Goal: Task Accomplishment & Management: Manage account settings

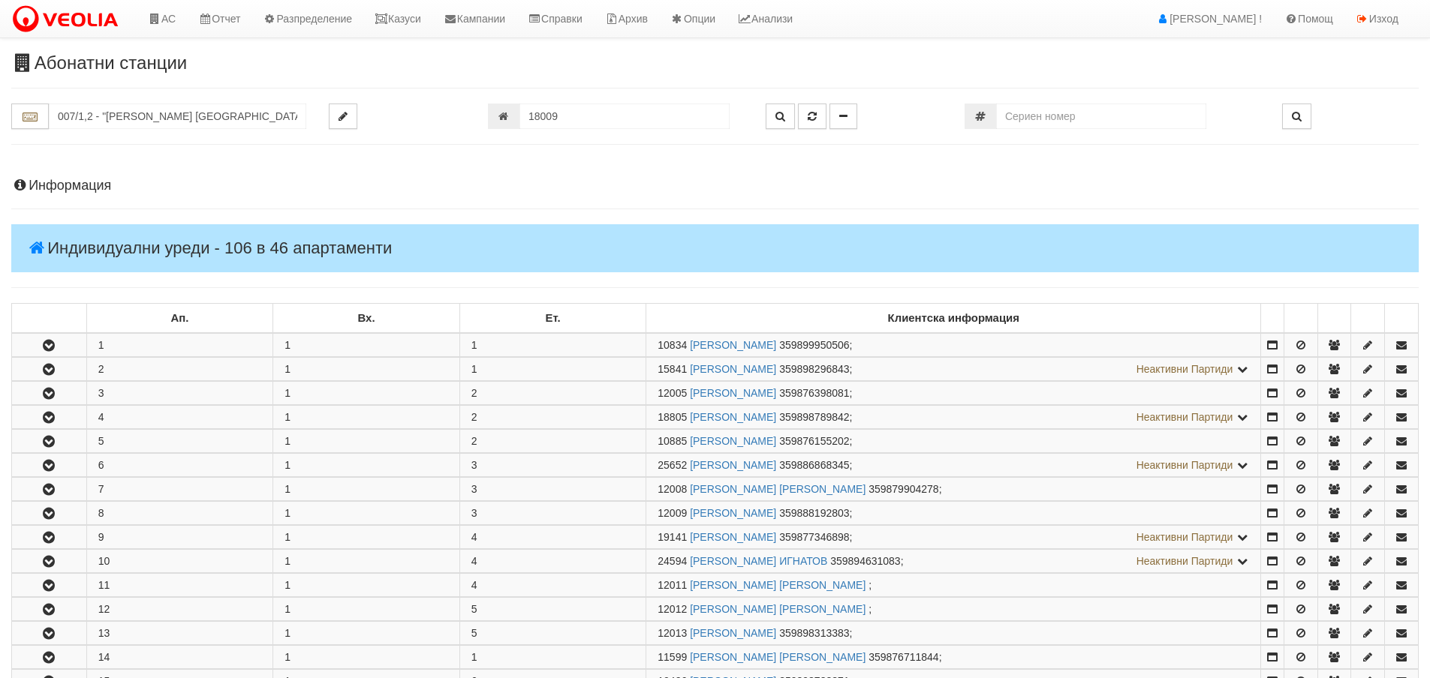
scroll to position [969, 0]
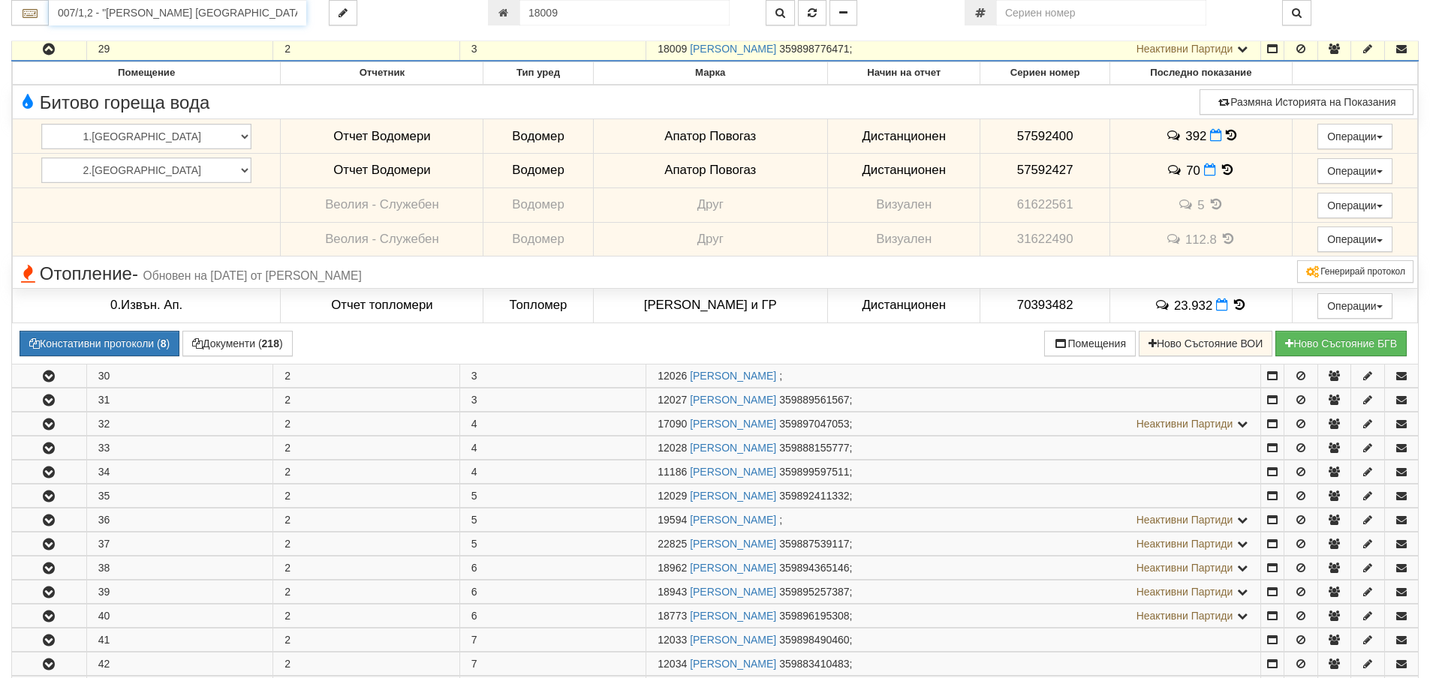
click at [211, 16] on input "007/1,2 - "ВЕОЛИЯ ЕНЕРДЖИ ВАРНА " ЕАД" at bounding box center [177, 13] width 257 height 26
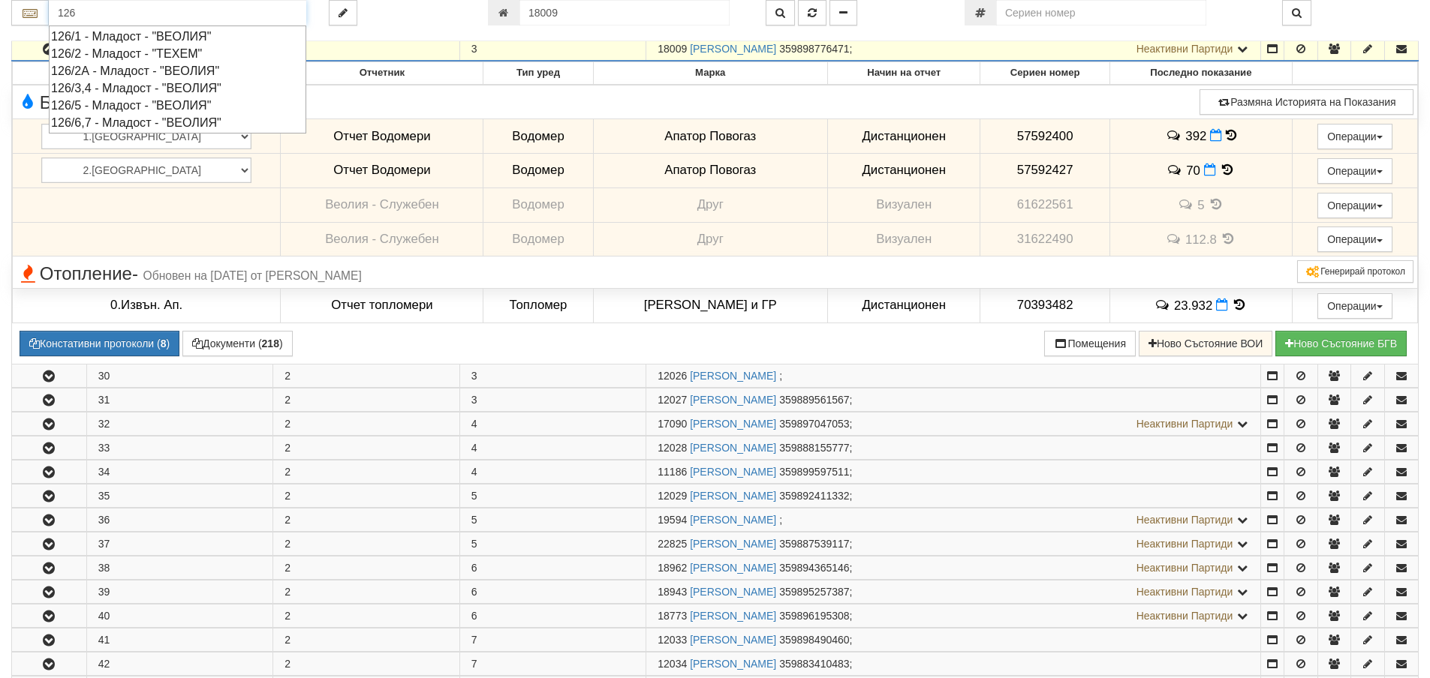
click at [134, 88] on div "126/3,4 - Младост - "ВЕОЛИЯ"" at bounding box center [177, 88] width 253 height 17
type input "126/3,4 - Младост - "ВЕОЛИЯ""
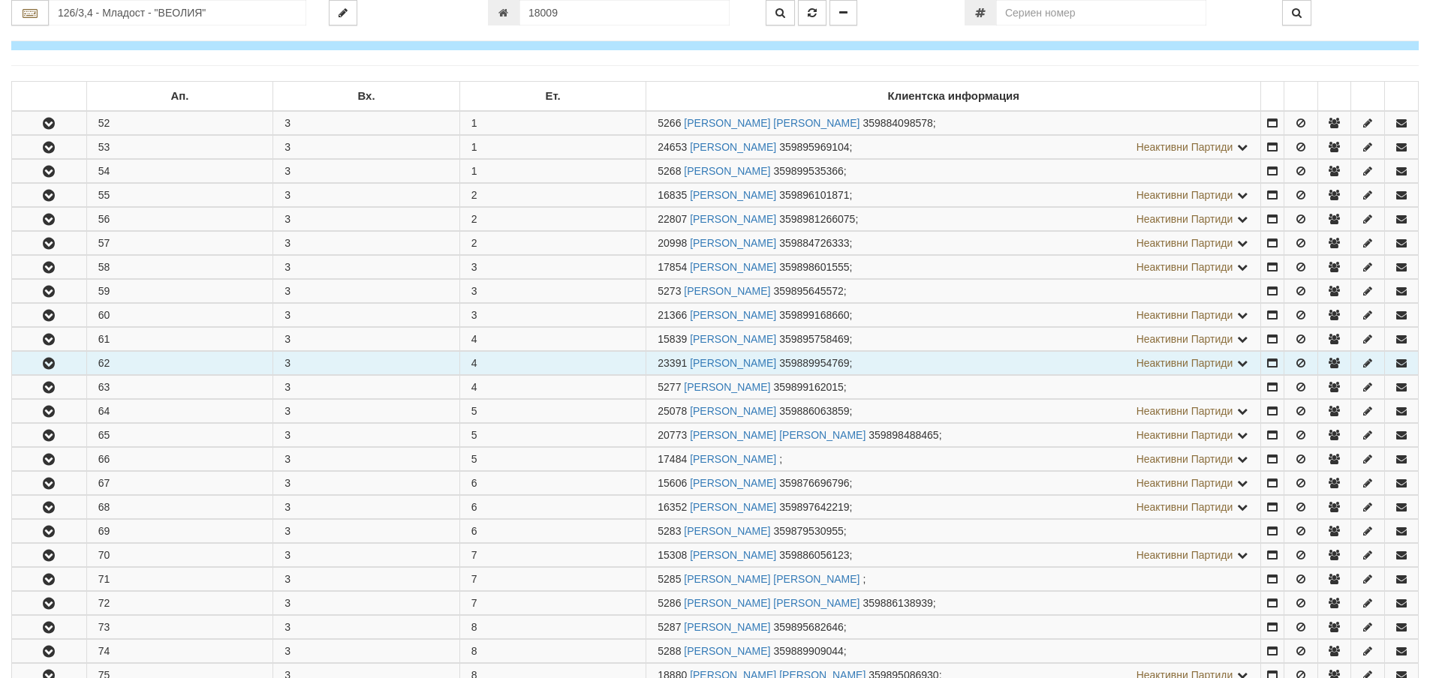
scroll to position [225, 0]
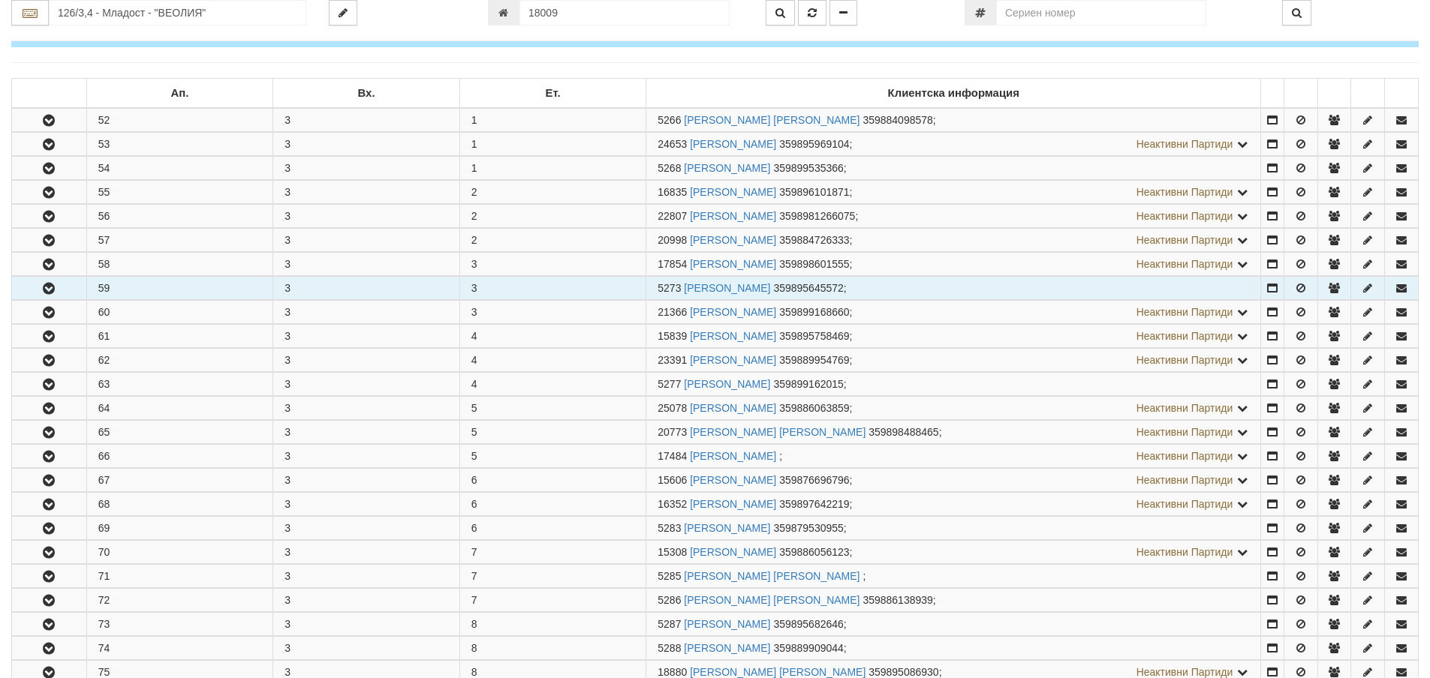
click at [53, 292] on icon "button" at bounding box center [49, 289] width 18 height 11
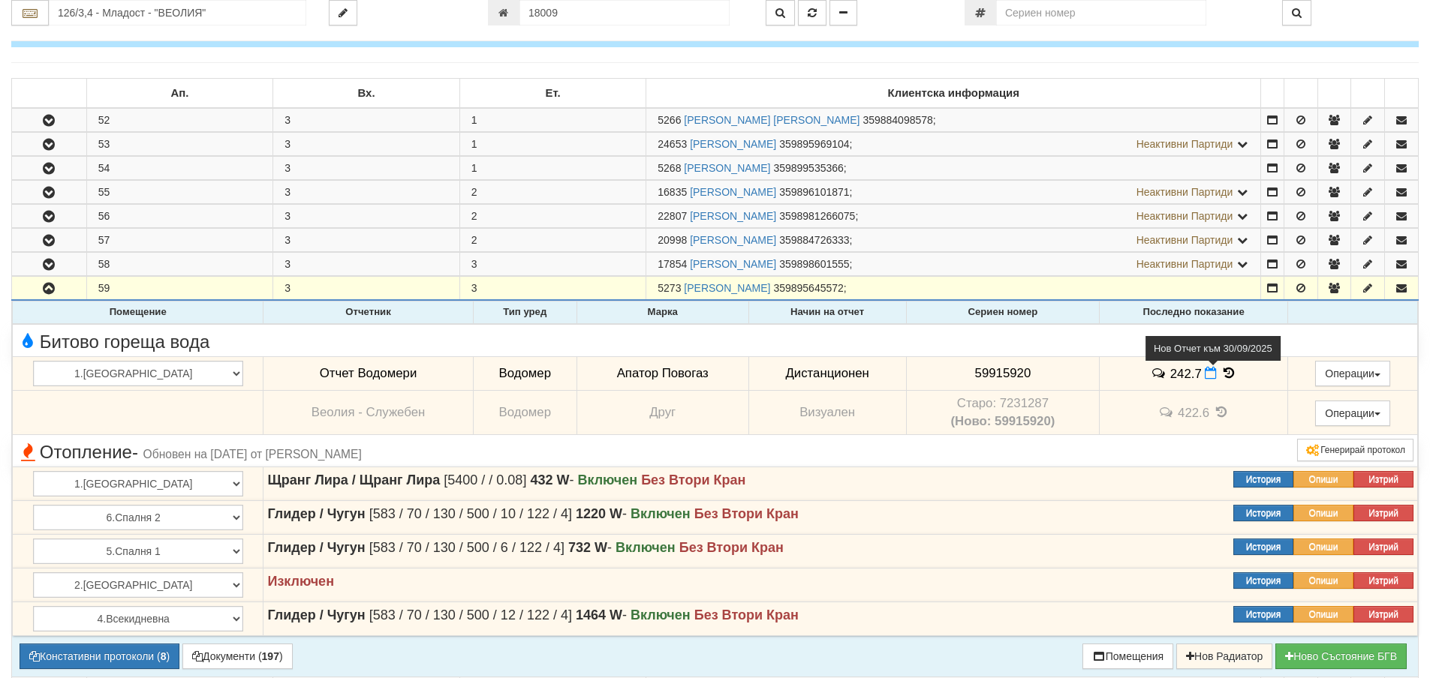
click at [1205, 378] on icon at bounding box center [1211, 373] width 12 height 13
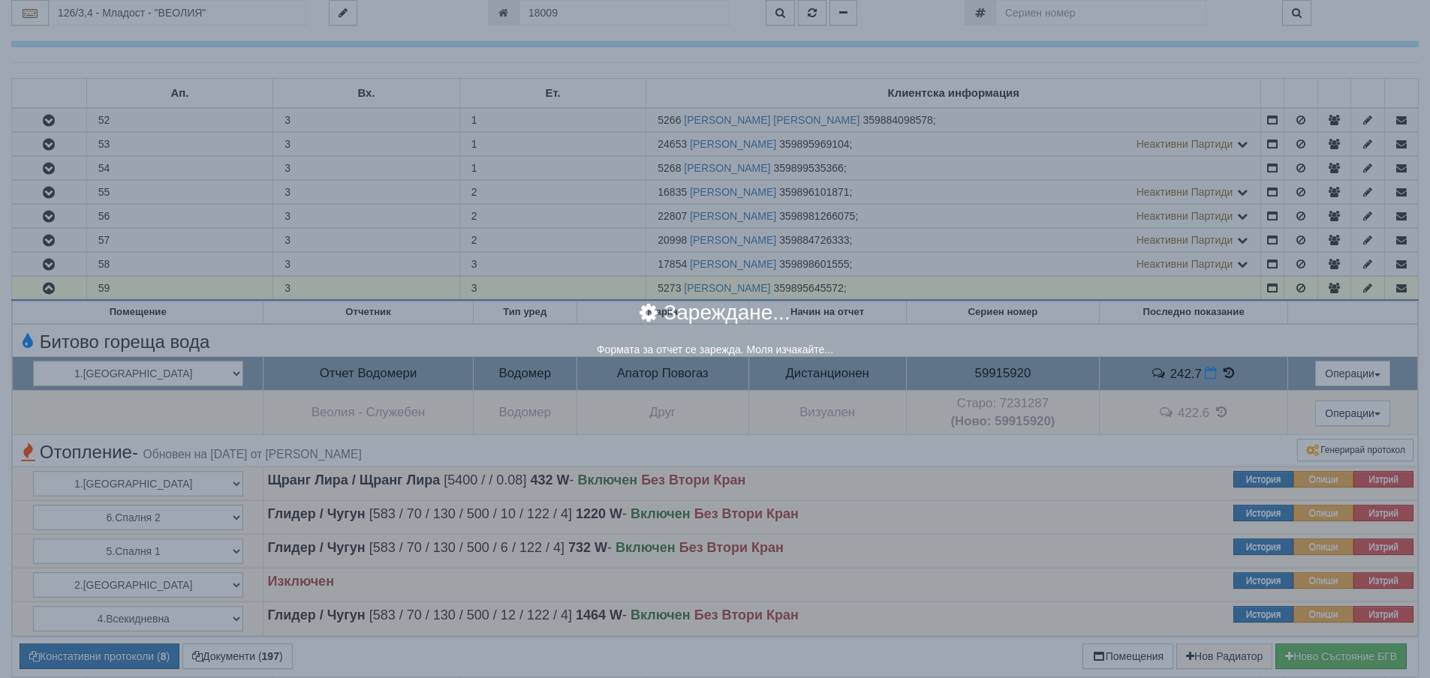
select select "8ac75930-9bfd-e511-80be-8d5a1dced85a"
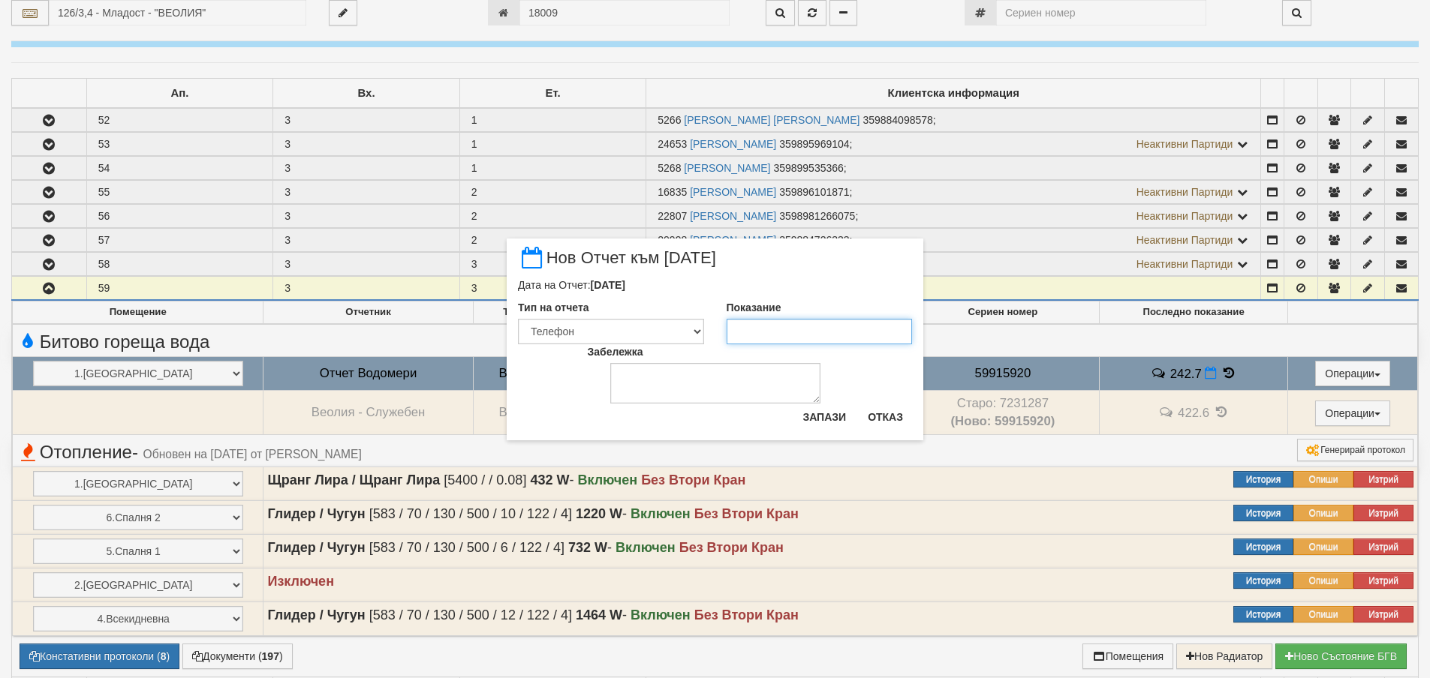
click at [819, 330] on input "Показание" at bounding box center [819, 332] width 186 height 26
type input "243.3"
click at [828, 410] on button "Запази" at bounding box center [824, 417] width 62 height 24
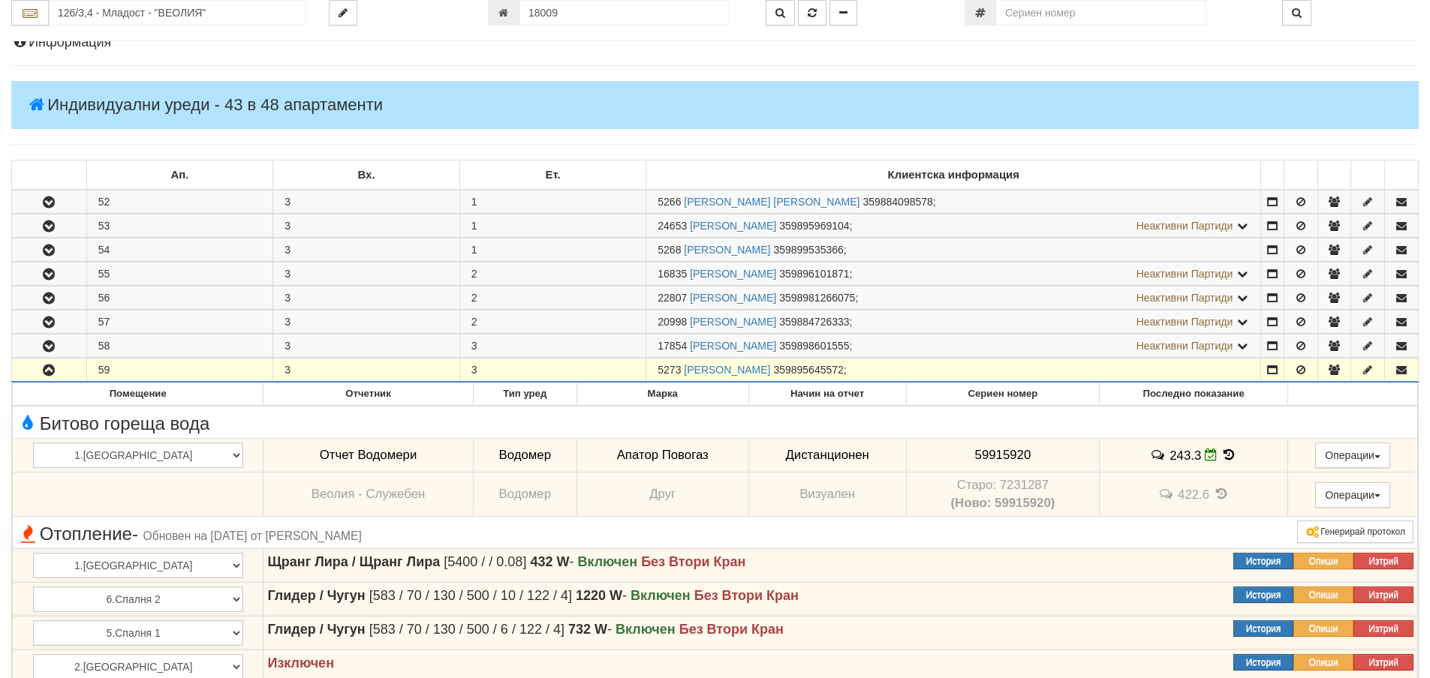
scroll to position [0, 0]
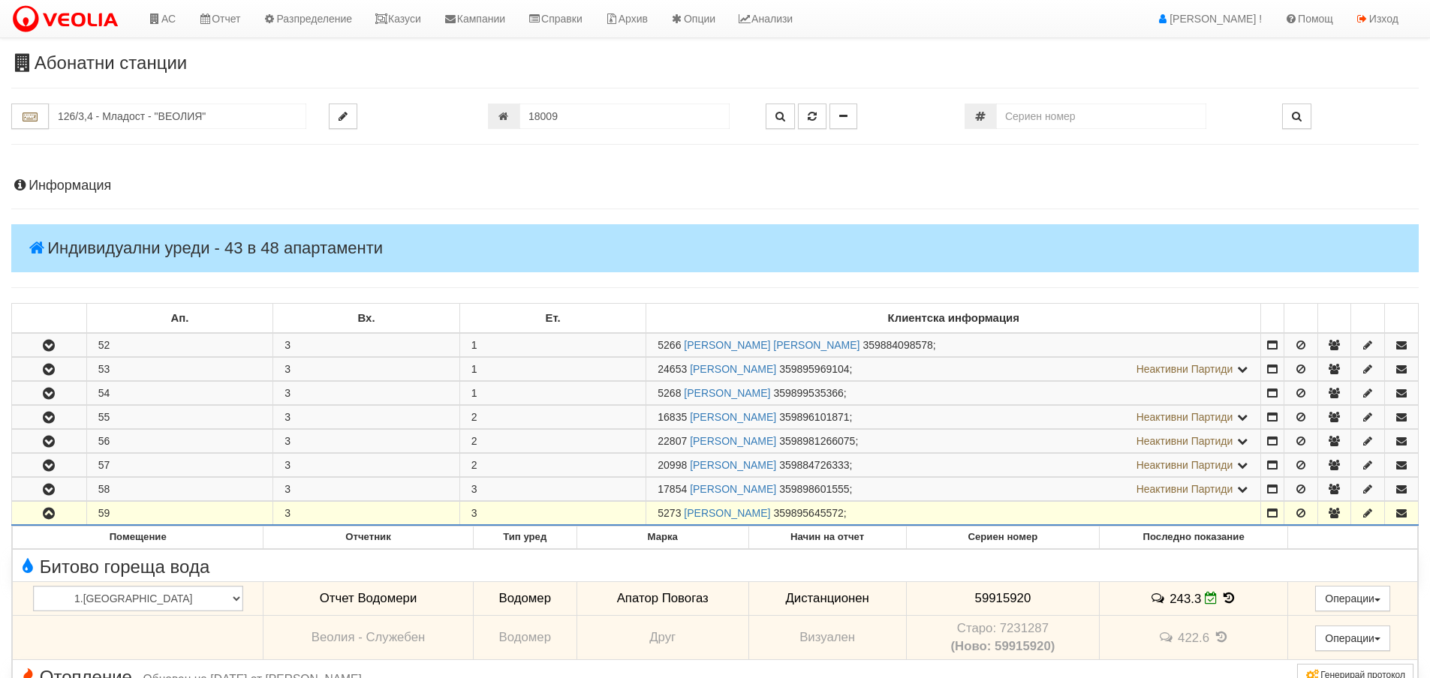
click at [65, 185] on h4 "Информация" at bounding box center [714, 186] width 1407 height 15
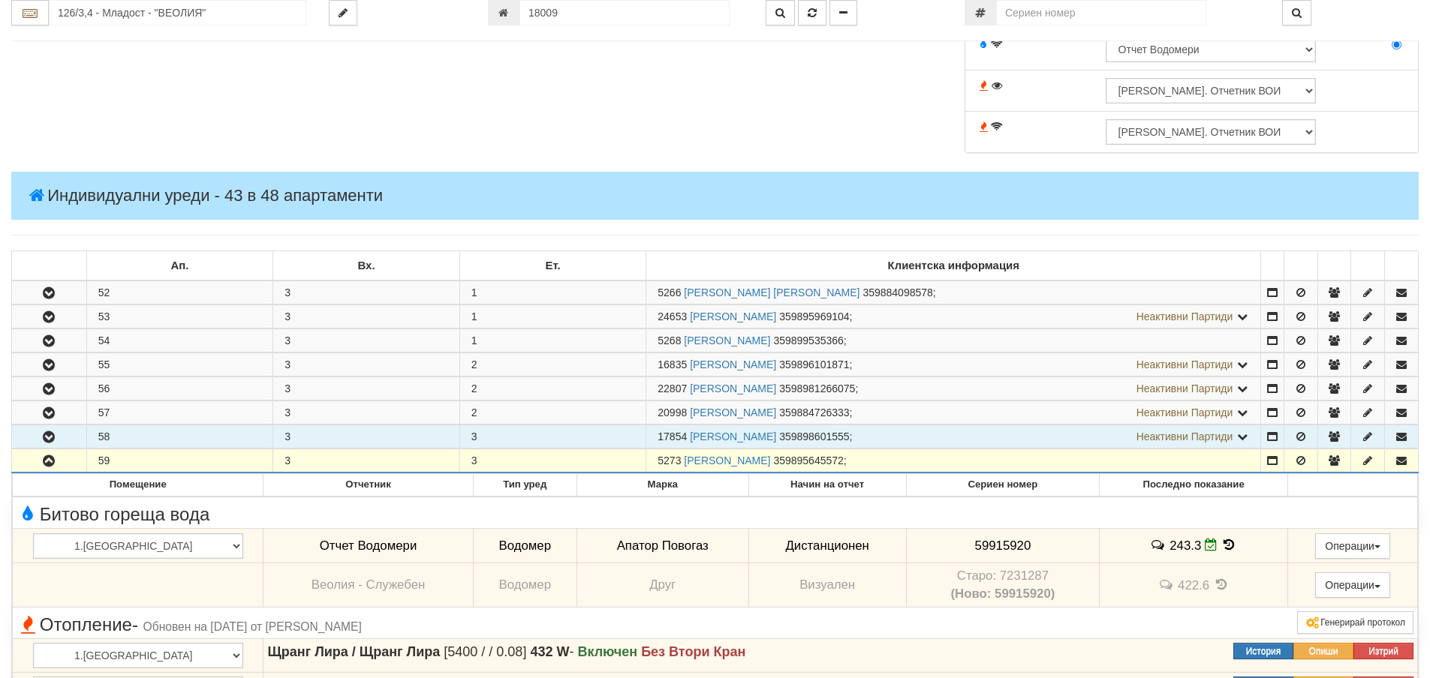
scroll to position [751, 0]
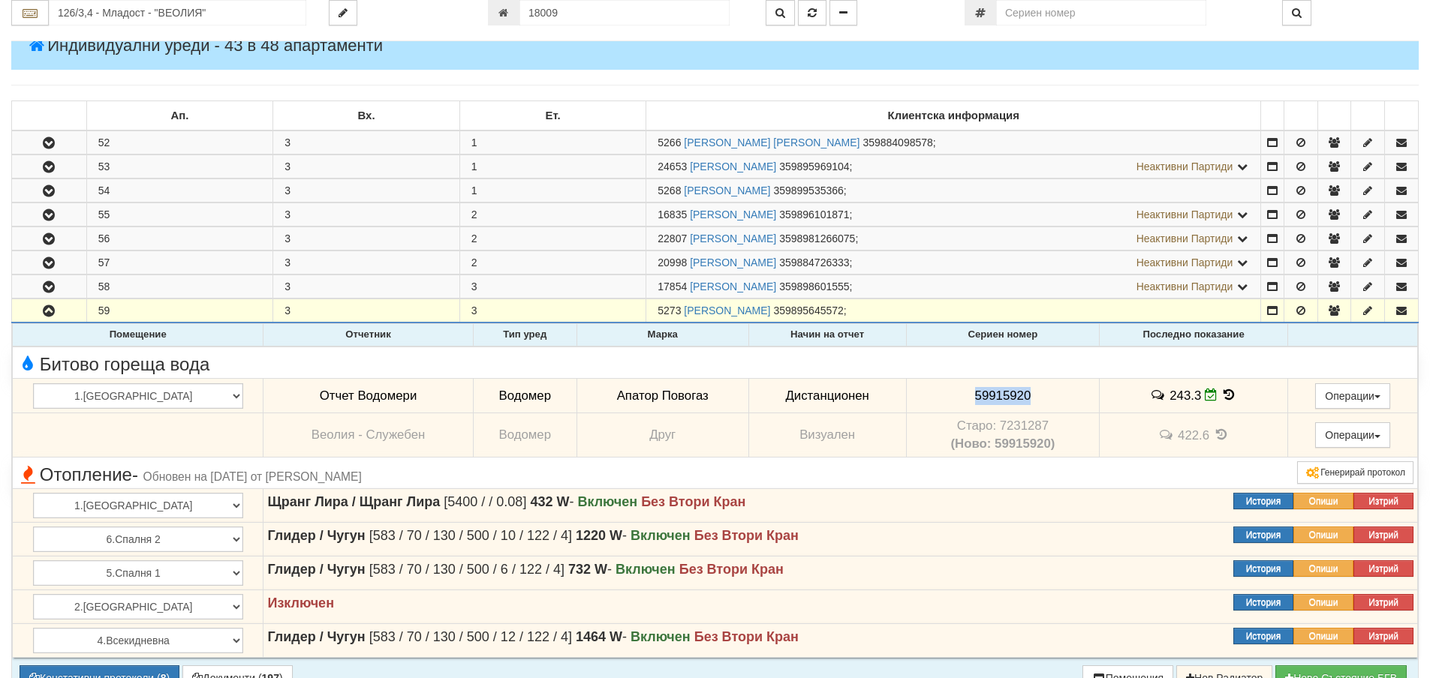
drag, startPoint x: 1036, startPoint y: 390, endPoint x: 915, endPoint y: 381, distance: 121.1
click at [915, 381] on td "59915920" at bounding box center [1002, 396] width 193 height 35
copy span "59915920"
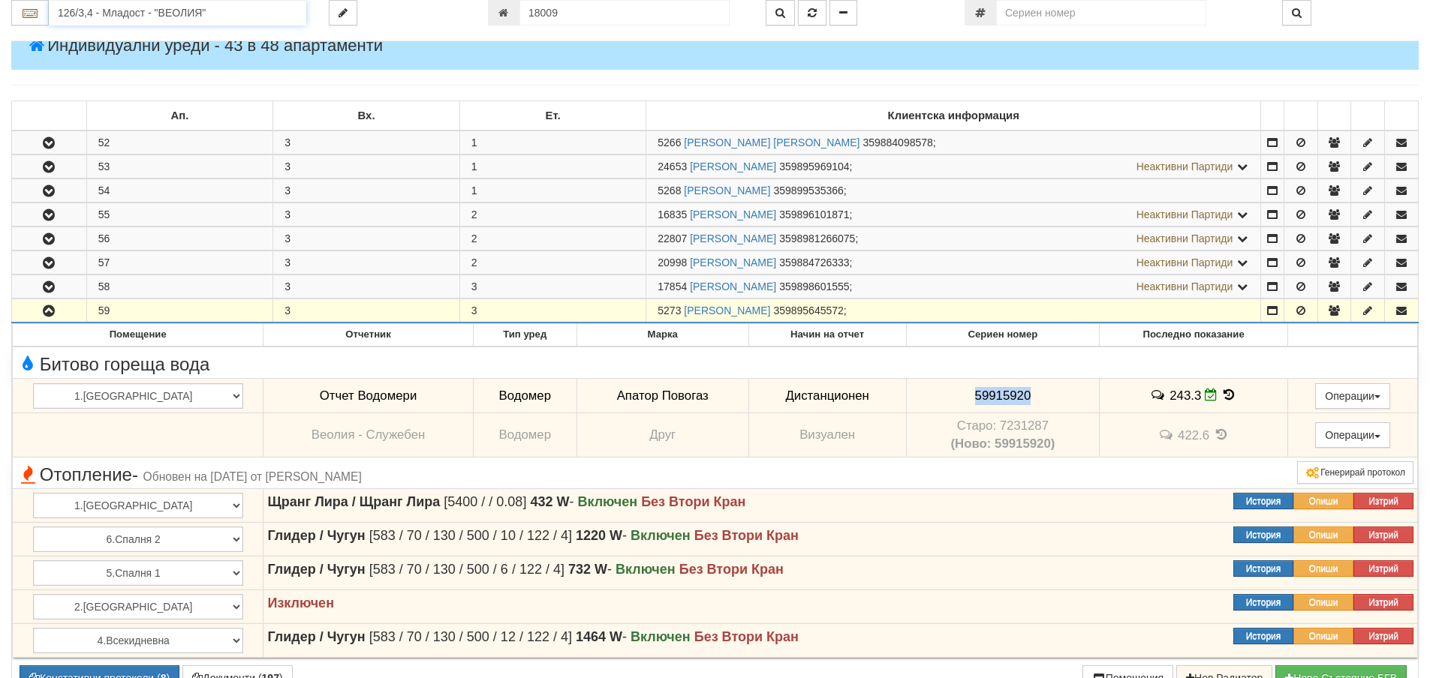
click at [183, 8] on input "126/3,4 - Младост - "ВЕОЛИЯ"" at bounding box center [177, 13] width 257 height 26
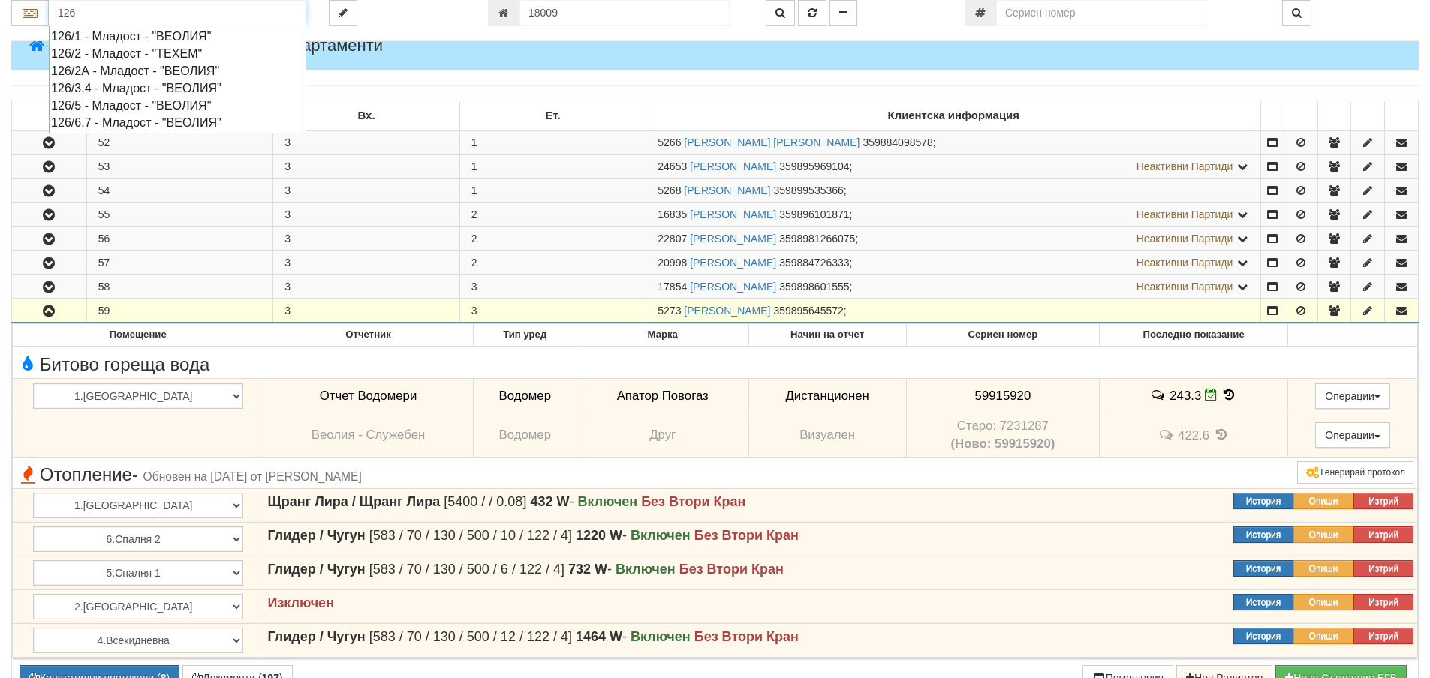
click at [179, 125] on div "126/6,7 - Младост - "ВЕОЛИЯ"" at bounding box center [177, 122] width 253 height 17
type input "126/6,7 - Младост - "ВЕОЛИЯ""
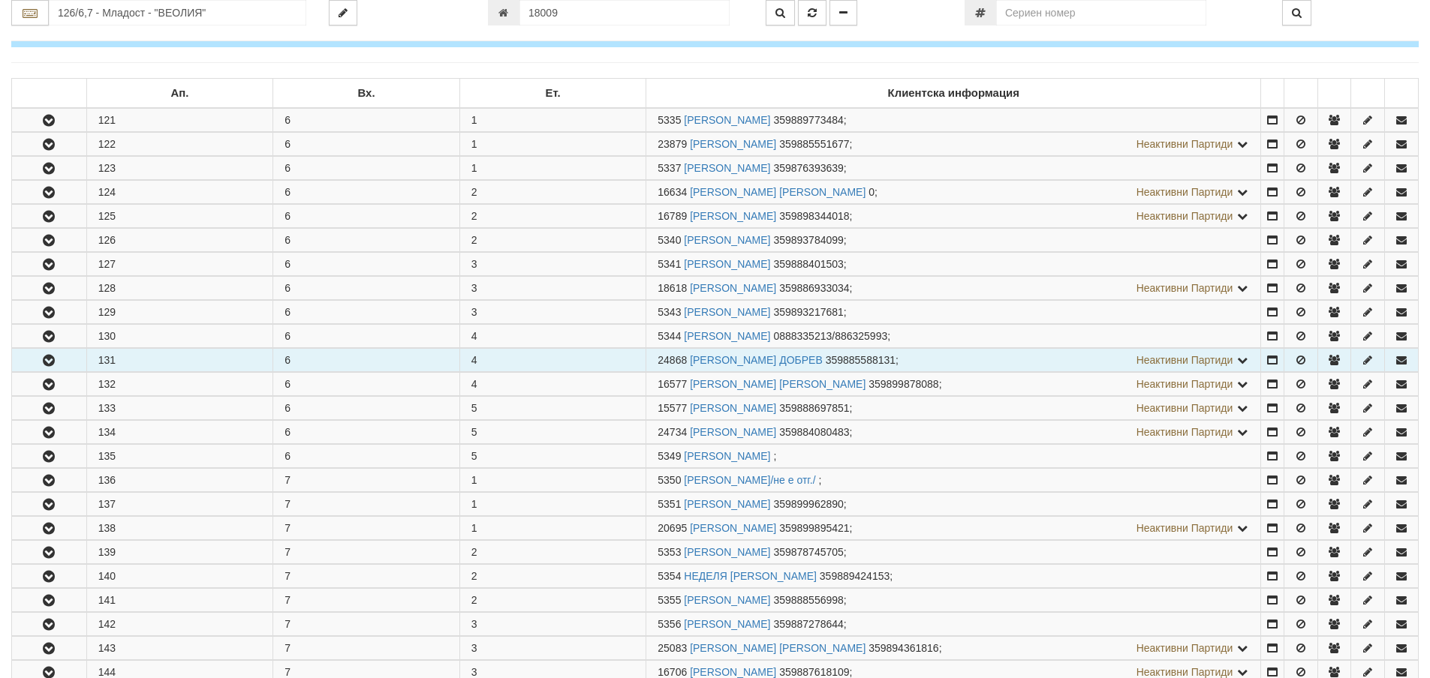
scroll to position [450, 0]
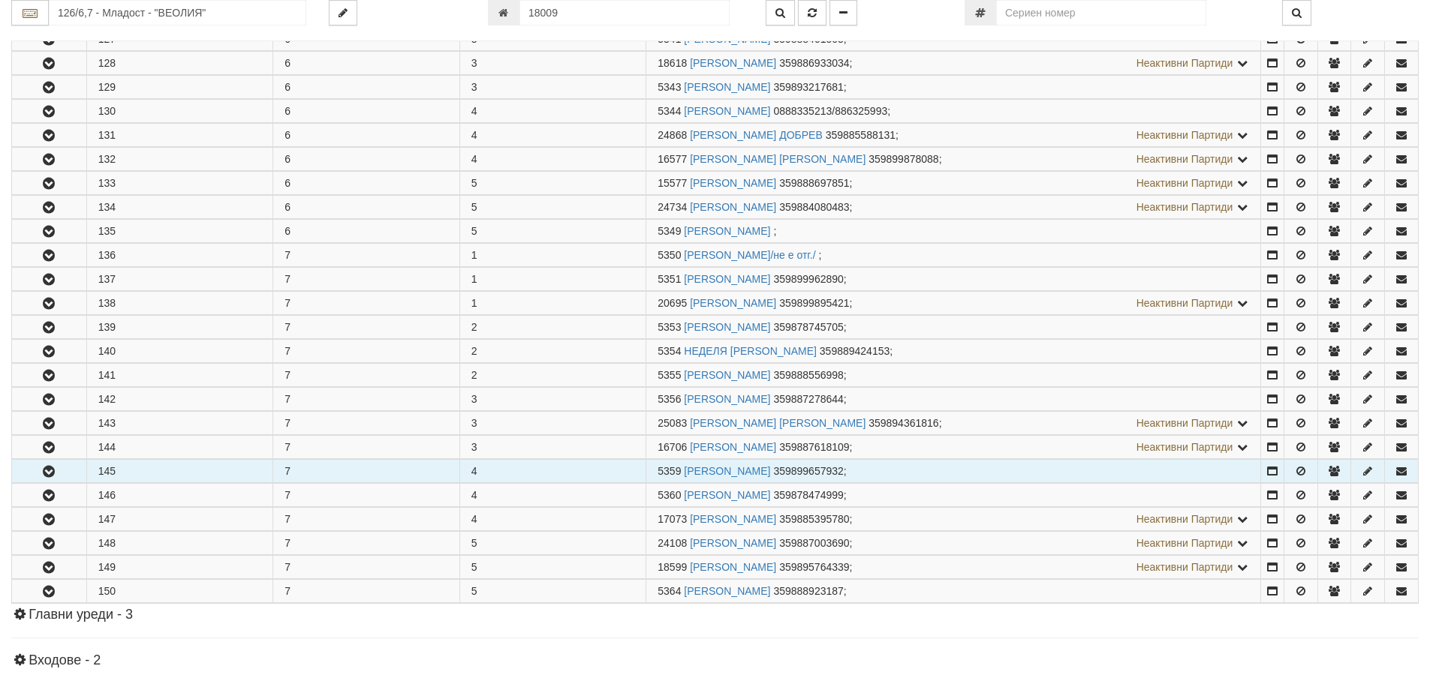
drag, startPoint x: 68, startPoint y: 498, endPoint x: 477, endPoint y: 468, distance: 410.1
click at [73, 498] on button "button" at bounding box center [49, 495] width 74 height 23
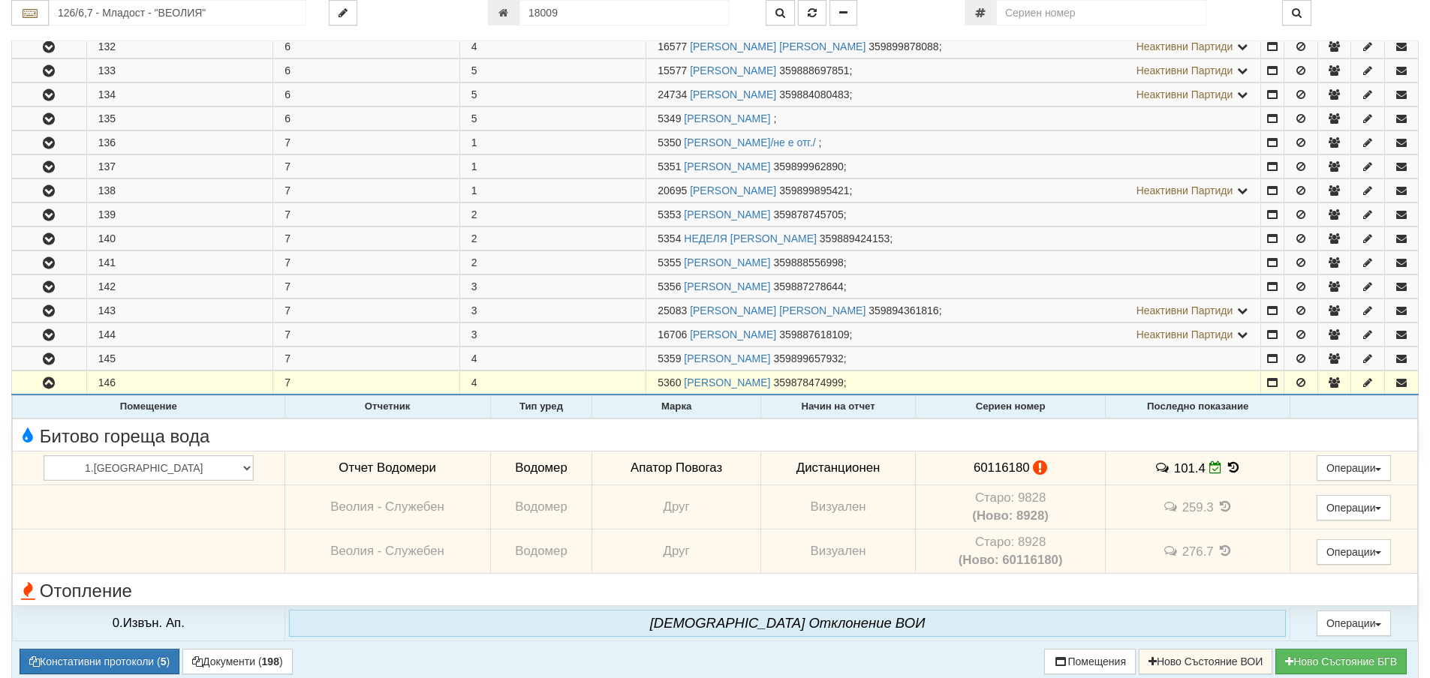
scroll to position [675, 0]
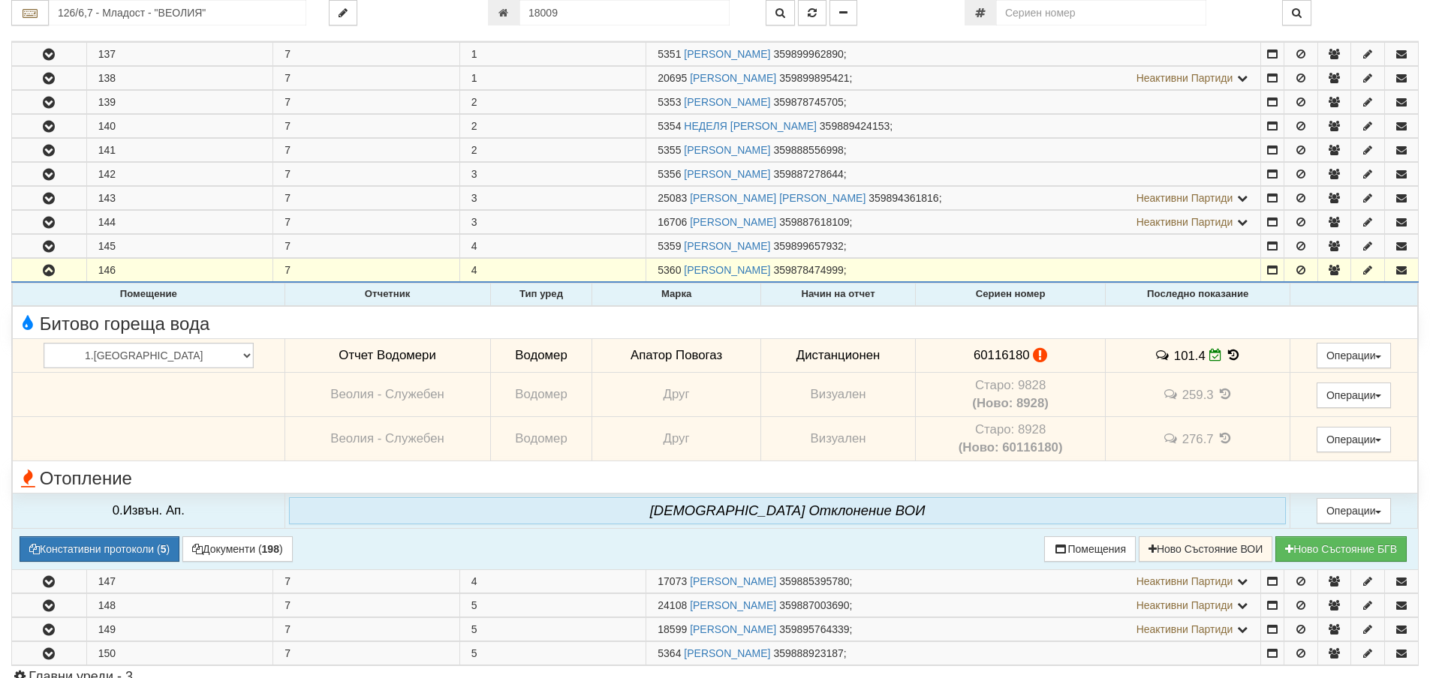
click at [1225, 350] on icon at bounding box center [1233, 355] width 17 height 13
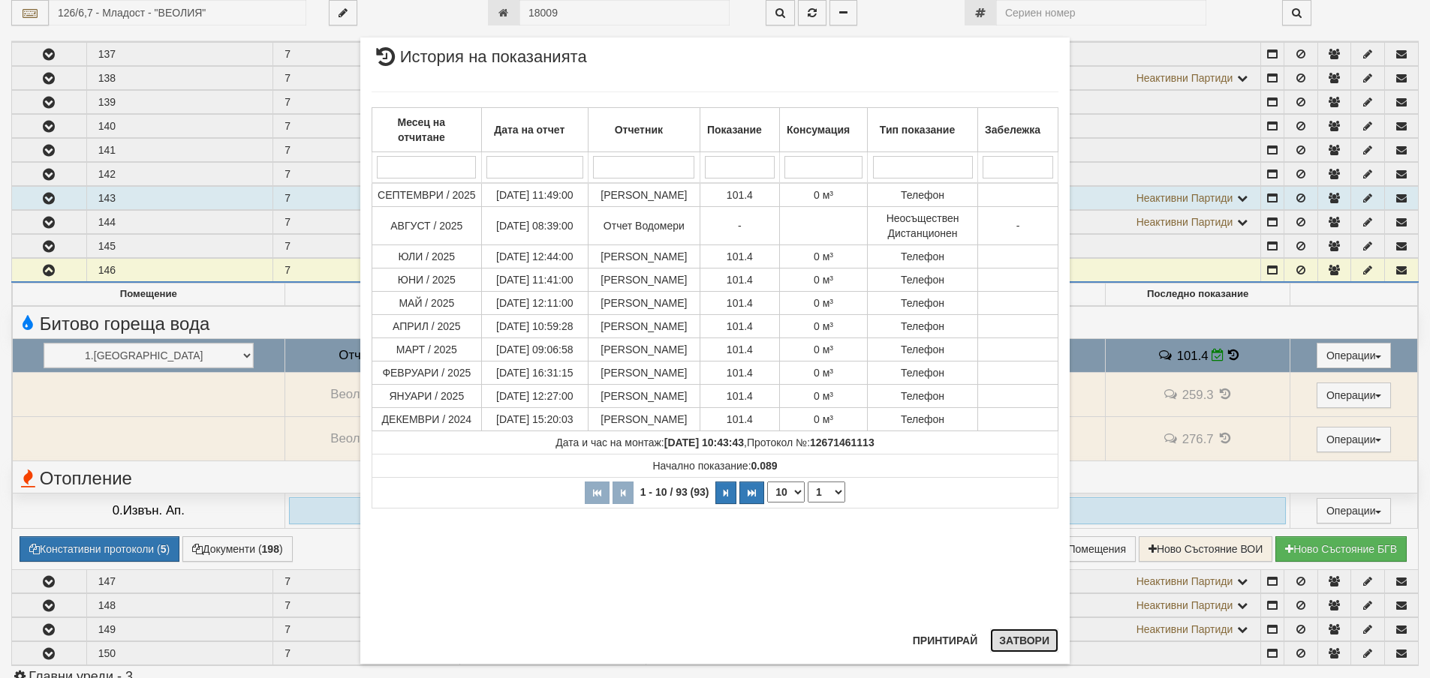
drag, startPoint x: 1027, startPoint y: 636, endPoint x: 315, endPoint y: 198, distance: 835.3
click at [1019, 630] on button "Затвори" at bounding box center [1024, 641] width 68 height 24
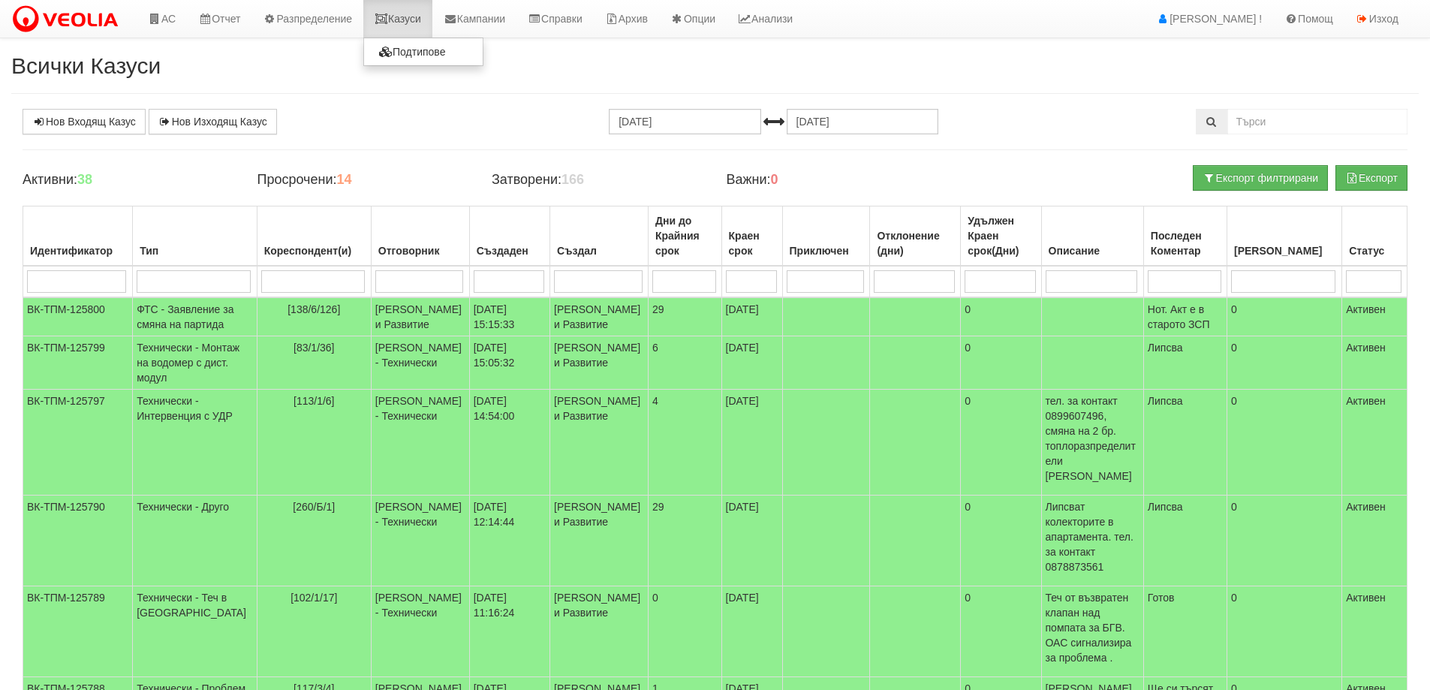
click at [403, 13] on link "Казуси" at bounding box center [397, 19] width 69 height 38
click at [432, 23] on link "Казуси" at bounding box center [397, 19] width 69 height 38
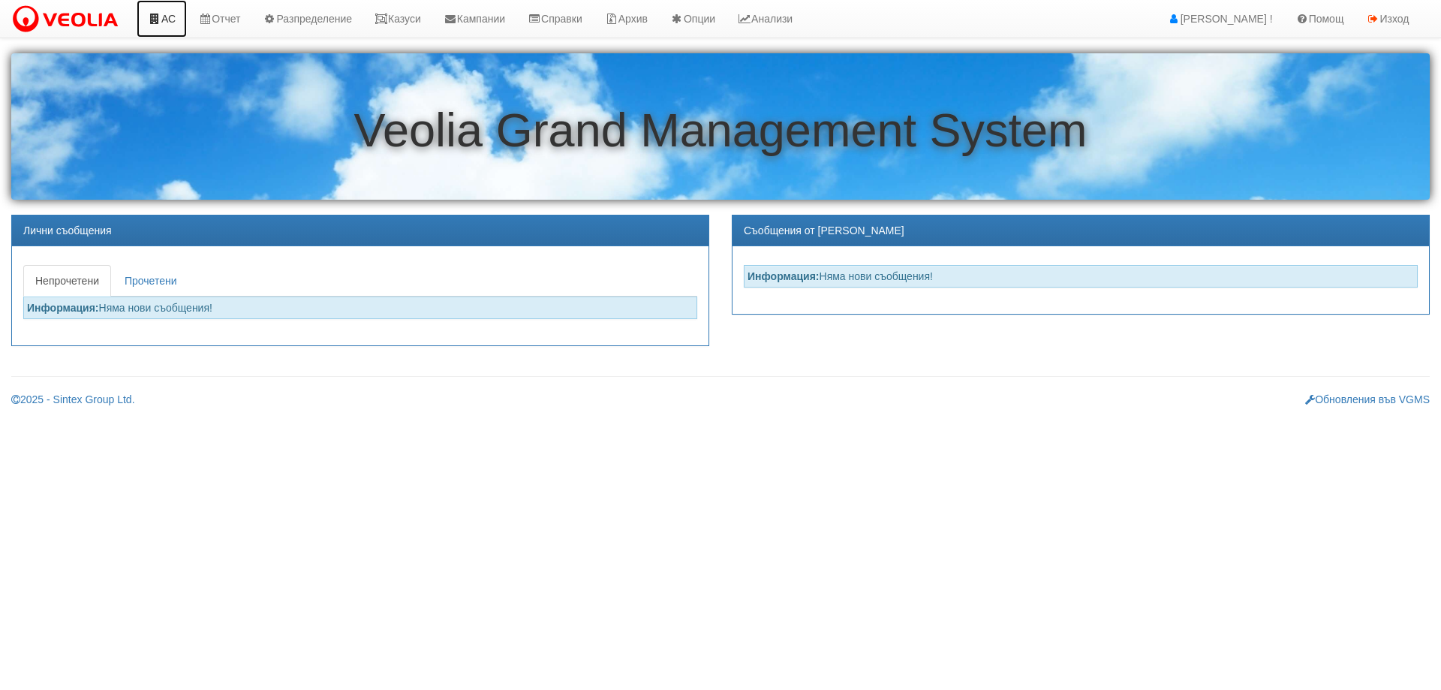
click at [163, 19] on link "АС" at bounding box center [162, 19] width 50 height 38
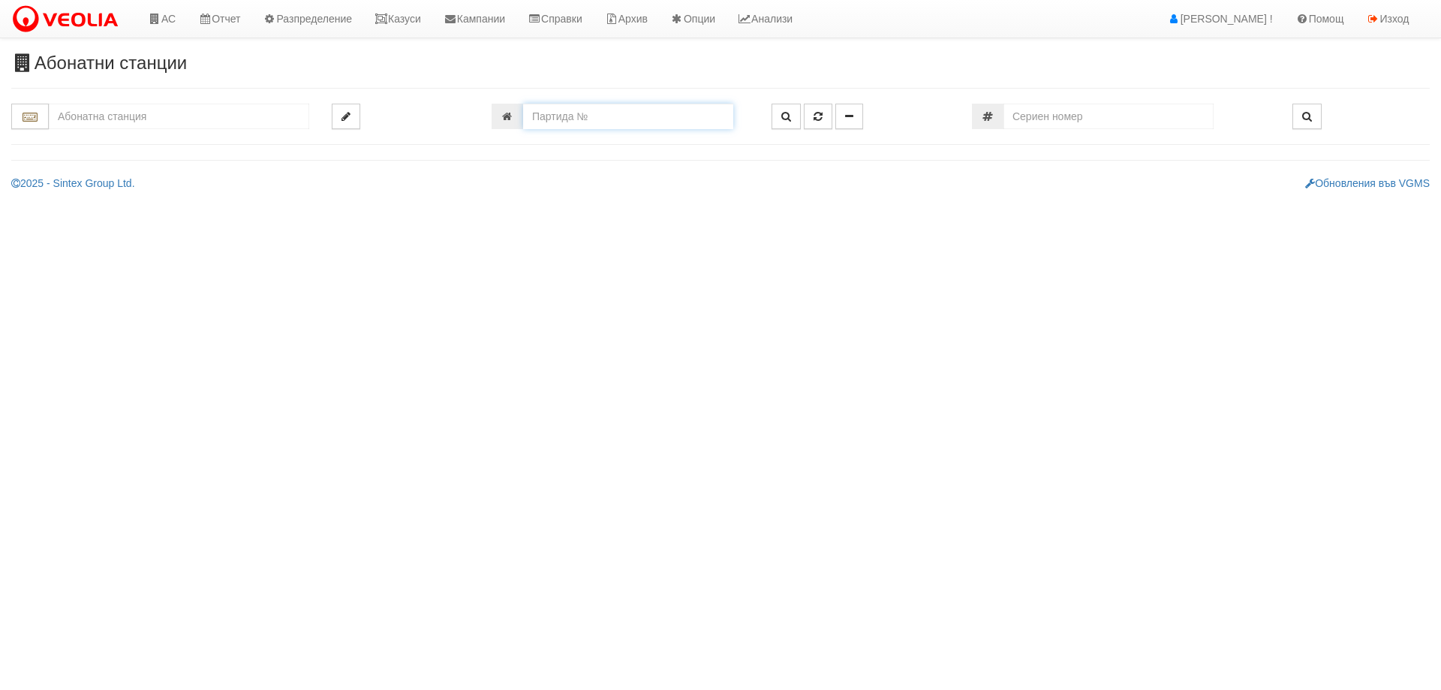
click at [666, 129] on input "number" at bounding box center [628, 117] width 210 height 26
paste input "12398"
type input "12398"
type input "201/3,4 - "[PERSON_NAME] [GEOGRAPHIC_DATA] " ЕАД"
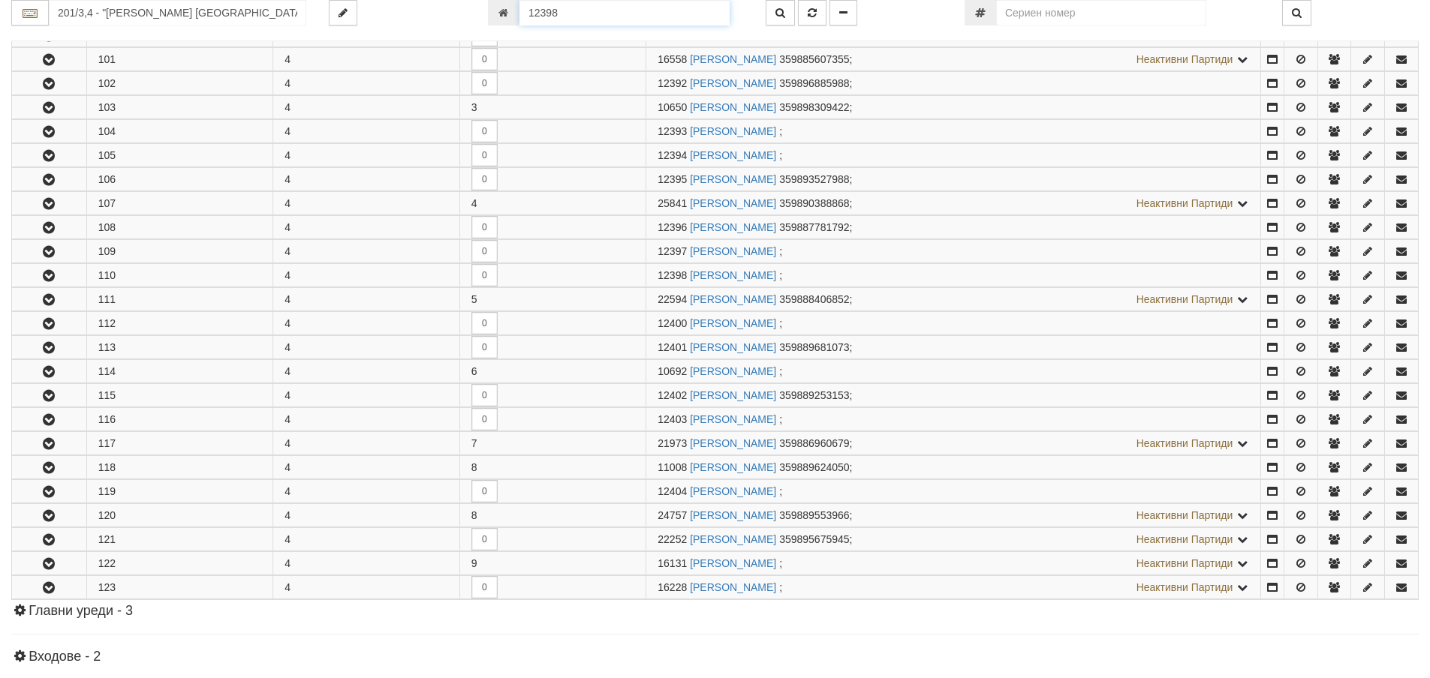
scroll to position [1473, 0]
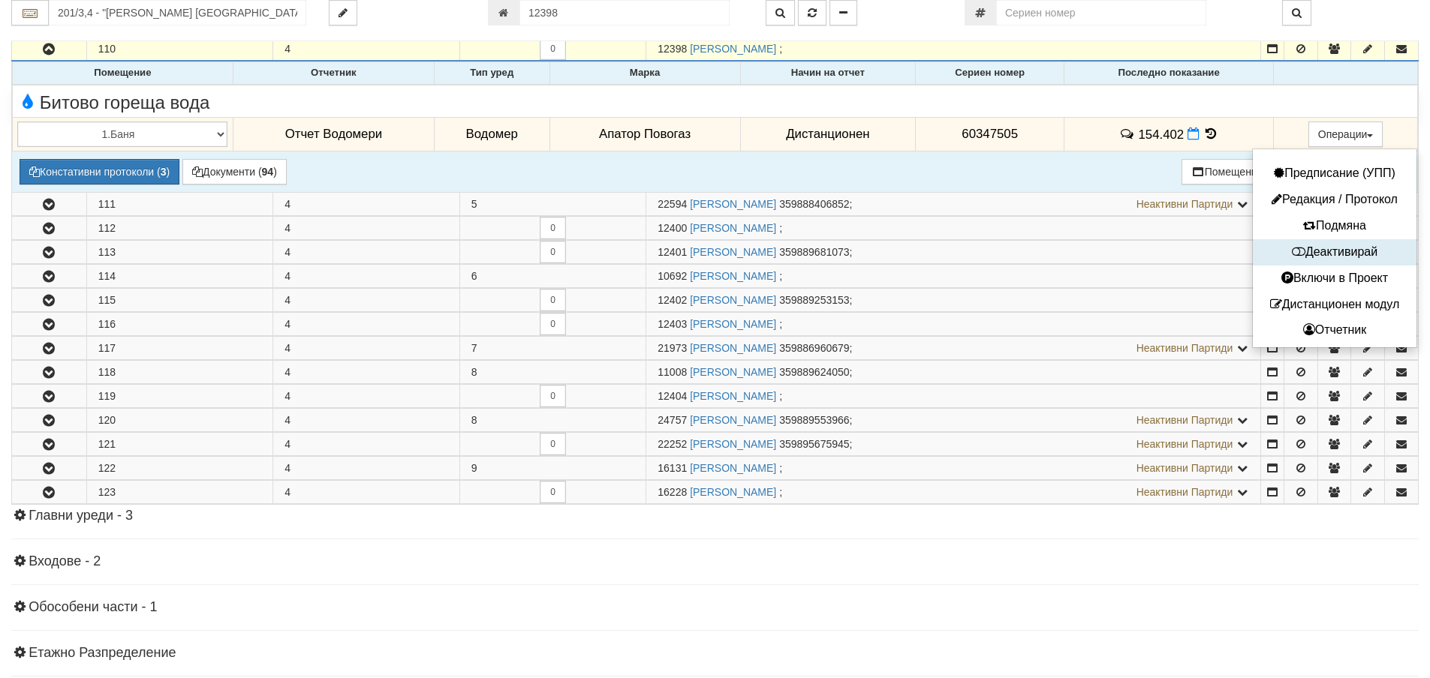
click at [1331, 248] on button "Деактивирай" at bounding box center [1334, 252] width 156 height 19
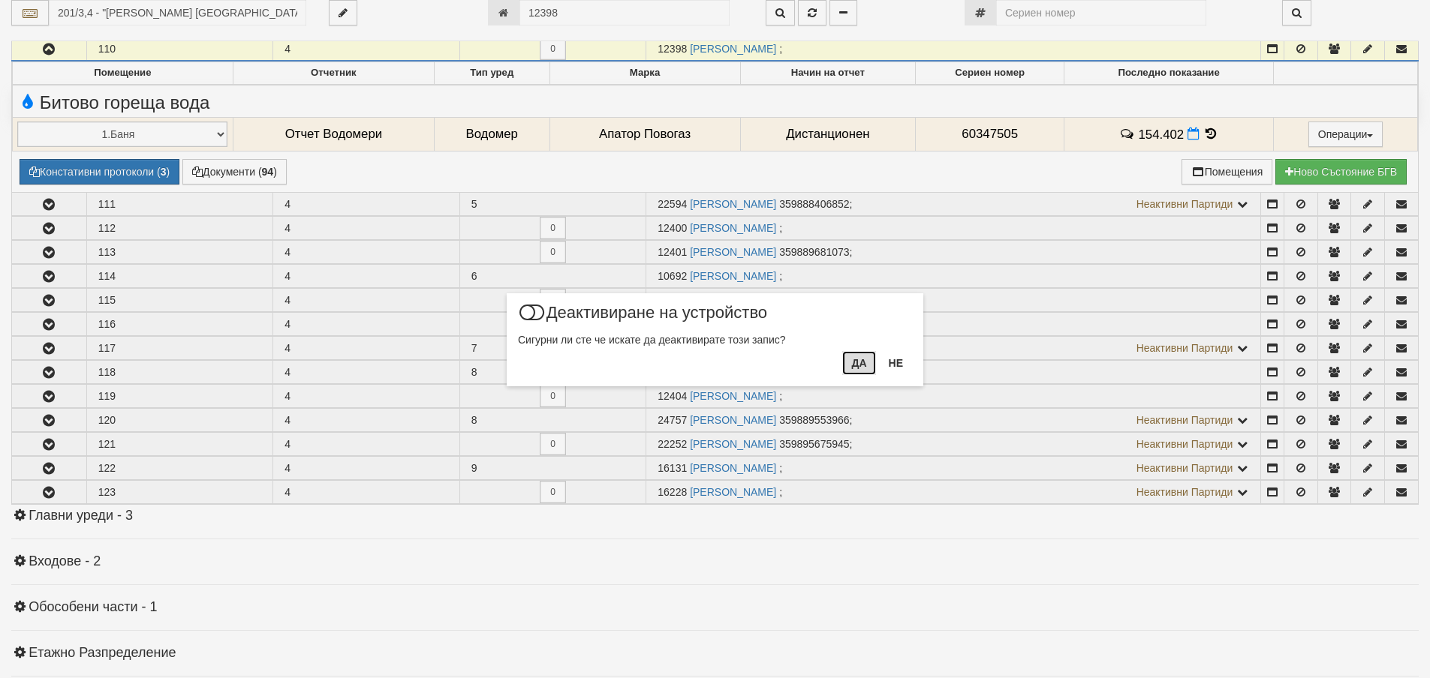
click at [857, 363] on button "Да" at bounding box center [858, 363] width 33 height 24
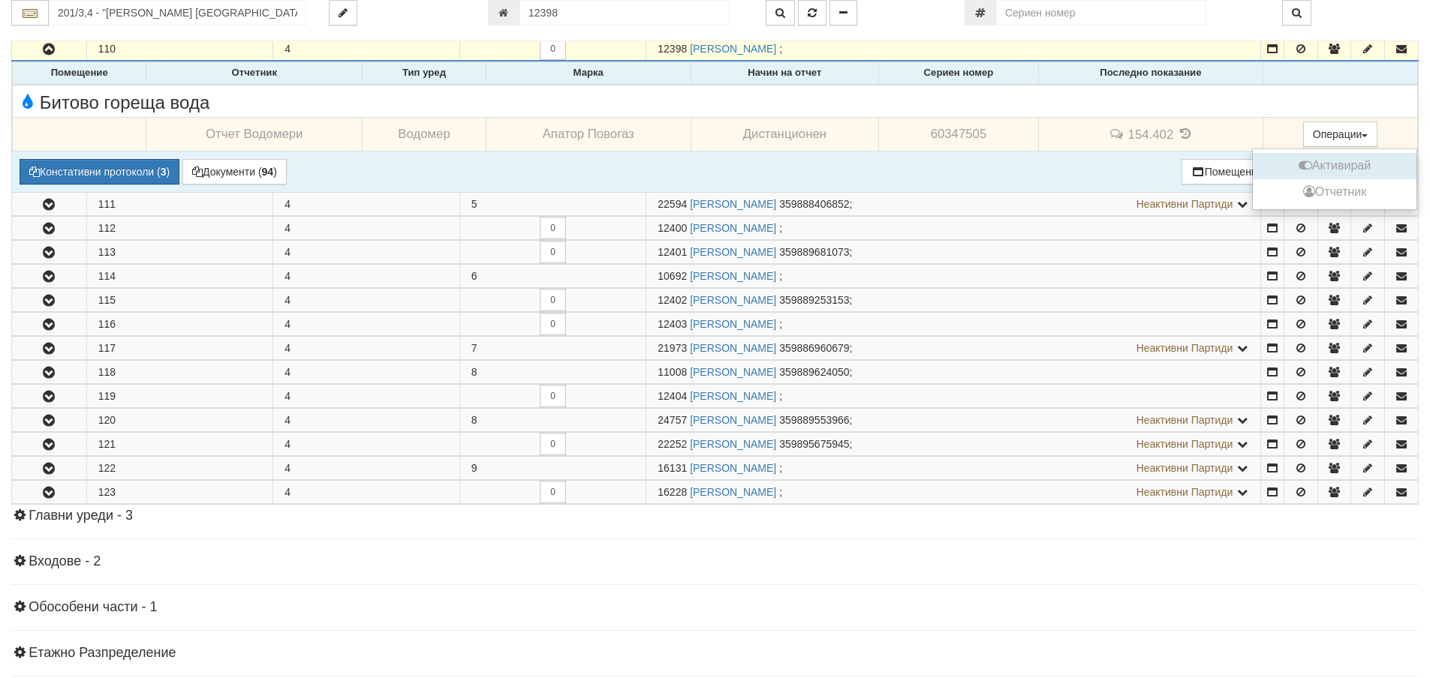
click at [1343, 167] on button "Активирай" at bounding box center [1334, 166] width 156 height 19
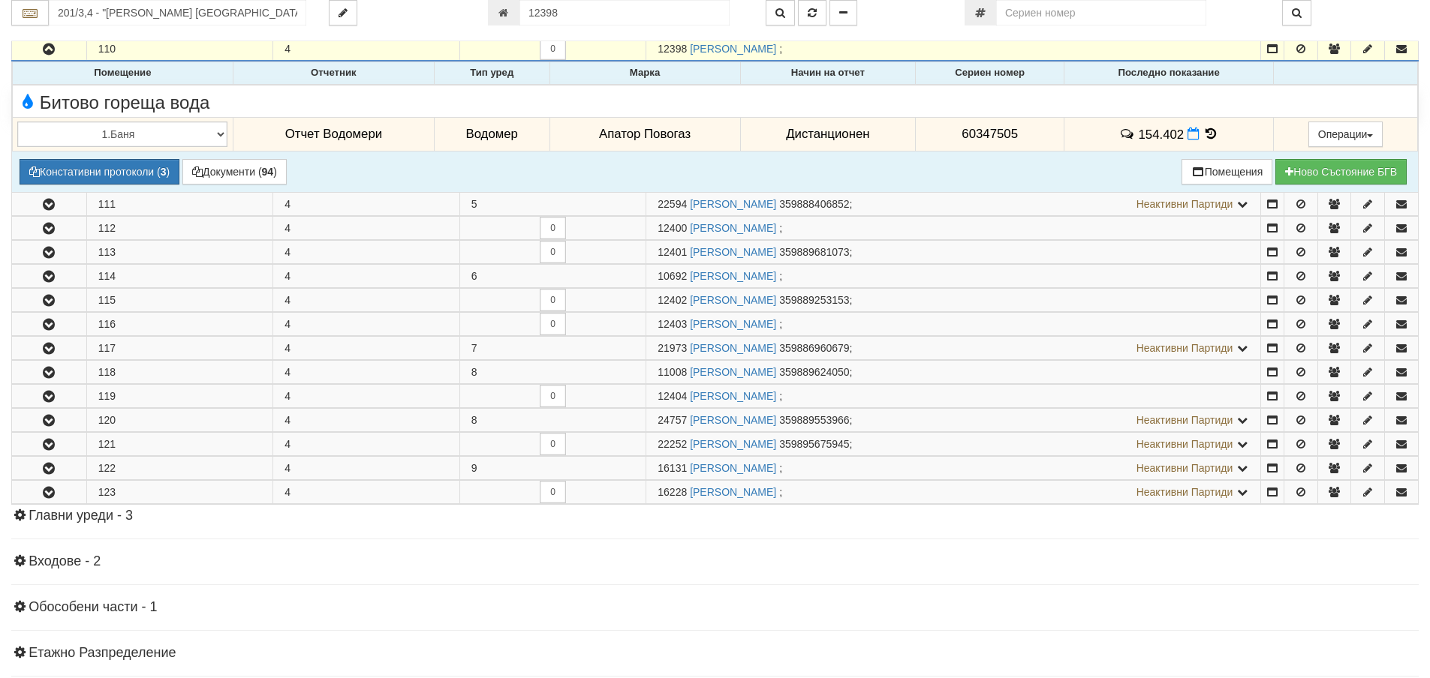
click at [1208, 131] on icon at bounding box center [1211, 134] width 17 height 13
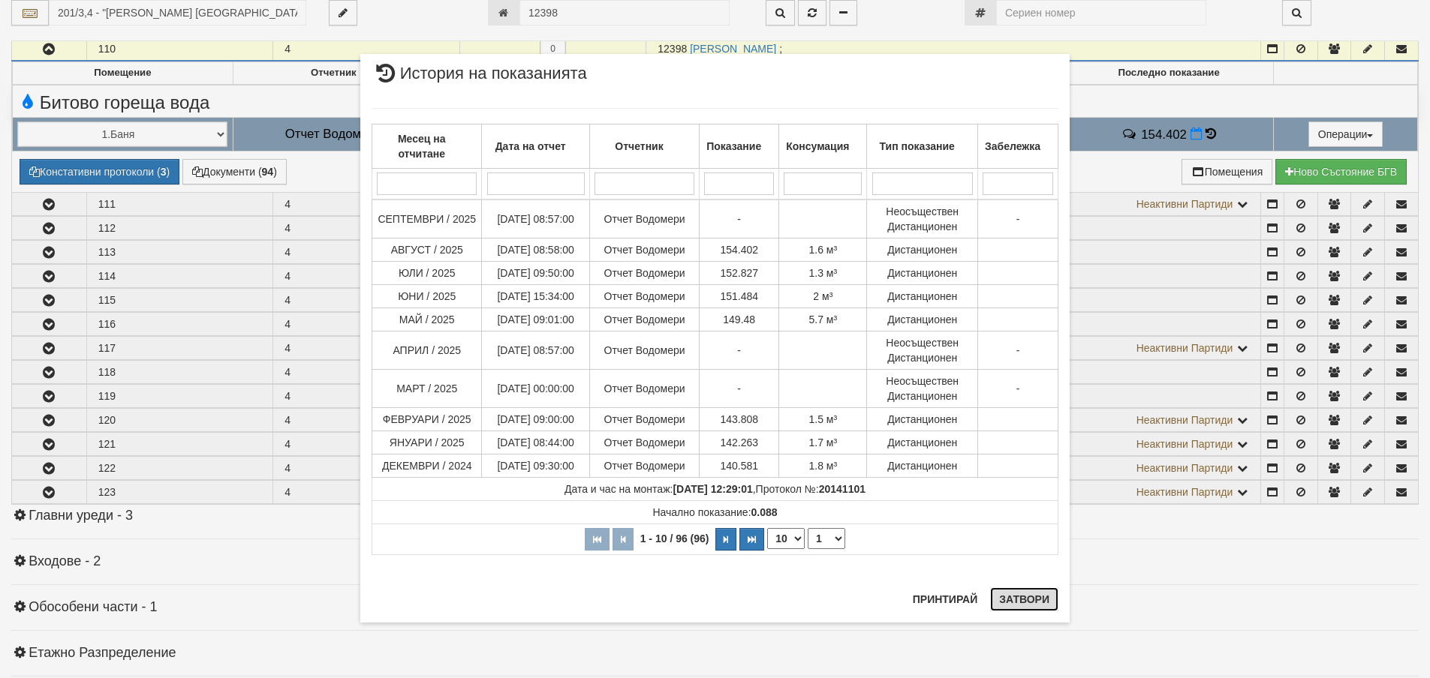
click at [1045, 604] on button "Затвори" at bounding box center [1024, 600] width 68 height 24
